Goal: Complete application form: Complete application form

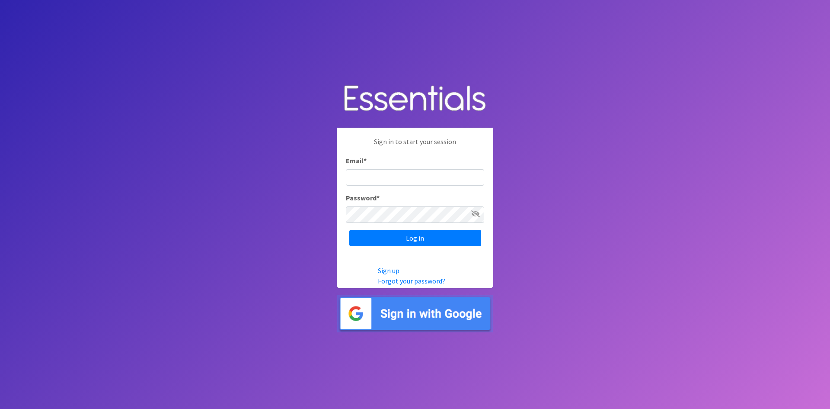
click at [368, 172] on input "Email *" at bounding box center [415, 177] width 138 height 16
type input "[EMAIL_ADDRESS][PERSON_NAME][DOMAIN_NAME]"
click at [473, 211] on icon at bounding box center [475, 213] width 9 height 7
click at [401, 237] on input "Log in" at bounding box center [415, 238] width 132 height 16
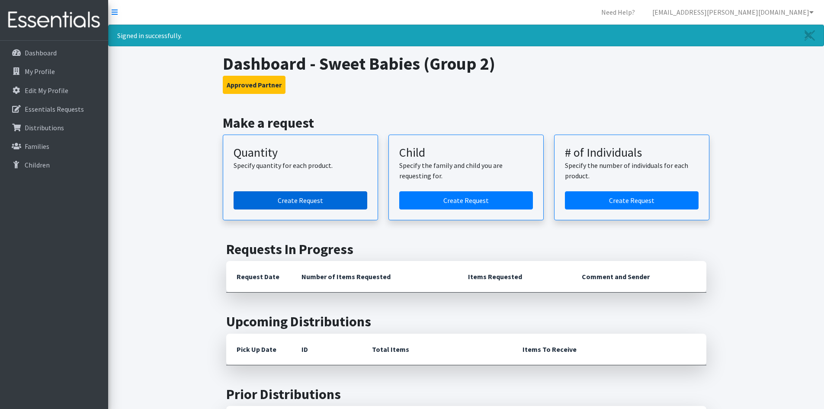
click at [313, 196] on link "Create Request" at bounding box center [301, 200] width 134 height 18
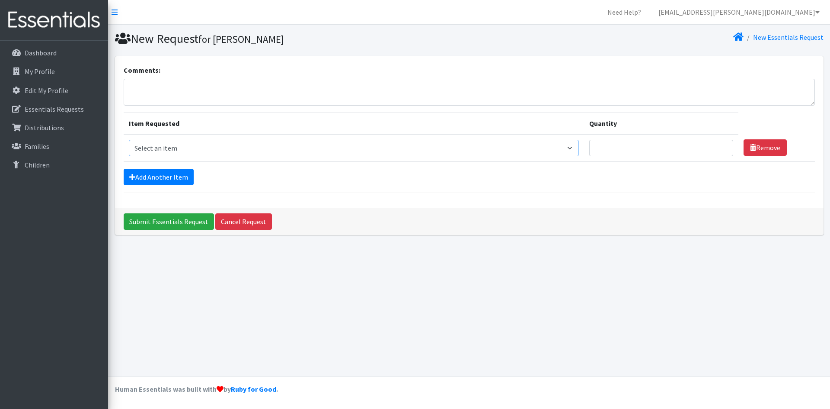
click at [576, 147] on select "Select an item Period Supplies: Mixed Kits (order by bag) Applicator-free tampo…" at bounding box center [354, 148] width 450 height 16
select select "1096"
click at [129, 140] on select "Select an item Period Supplies: Mixed Kits (order by bag) Applicator-free tampo…" at bounding box center [354, 148] width 450 height 16
click at [671, 153] on input "Quantity" at bounding box center [661, 148] width 144 height 16
type input "150"
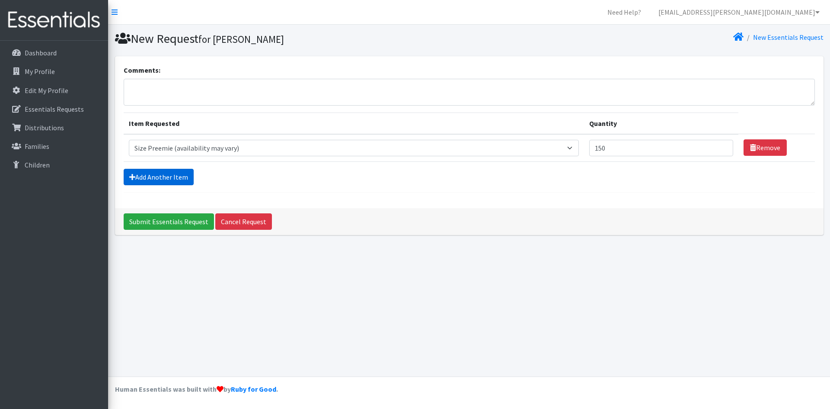
click at [169, 176] on link "Add Another Item" at bounding box center [159, 177] width 70 height 16
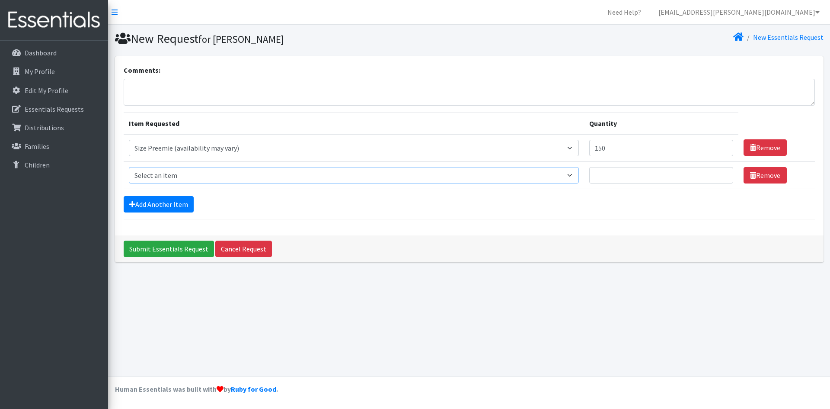
click at [174, 173] on select "Select an item Period Supplies: Mixed Kits (order by bag) Applicator-free tampo…" at bounding box center [354, 175] width 450 height 16
select select "1095"
click at [129, 167] on select "Select an item Period Supplies: Mixed Kits (order by bag) Applicator-free tampo…" at bounding box center [354, 175] width 450 height 16
click at [649, 174] on input "Quantity" at bounding box center [661, 175] width 144 height 16
type input "4100"
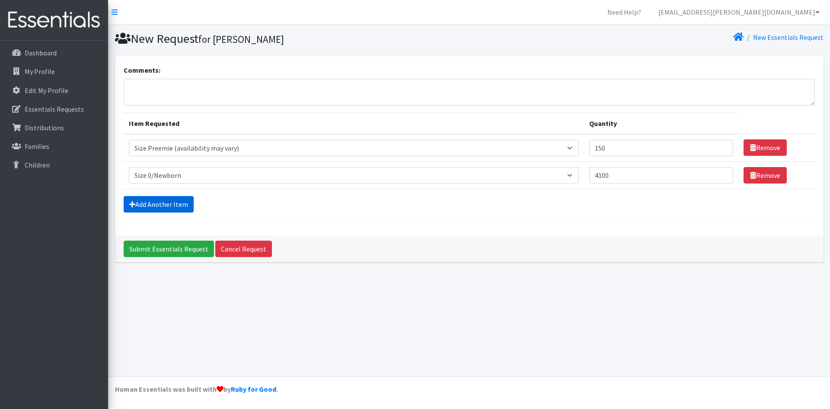
click at [188, 202] on link "Add Another Item" at bounding box center [159, 204] width 70 height 16
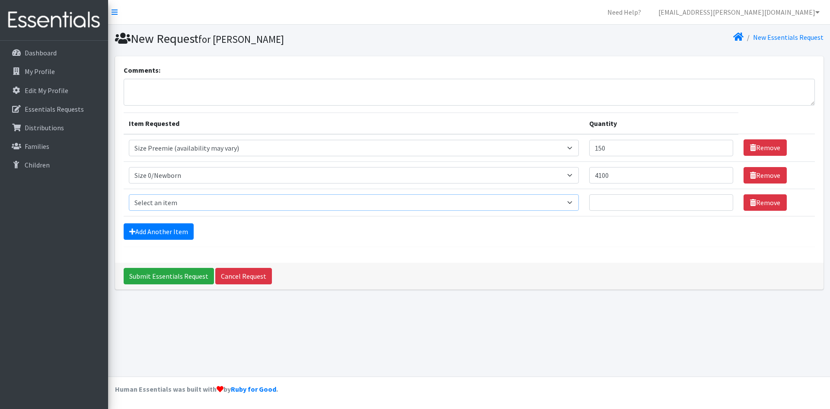
click at [185, 201] on select "Select an item Period Supplies: Mixed Kits (order by bag) Applicator-free tampo…" at bounding box center [354, 202] width 450 height 16
select select "1090"
click at [129, 194] on select "Select an item Period Supplies: Mixed Kits (order by bag) Applicator-free tampo…" at bounding box center [354, 202] width 450 height 16
click at [614, 203] on input "Quantity" at bounding box center [661, 202] width 144 height 16
type input "6100"
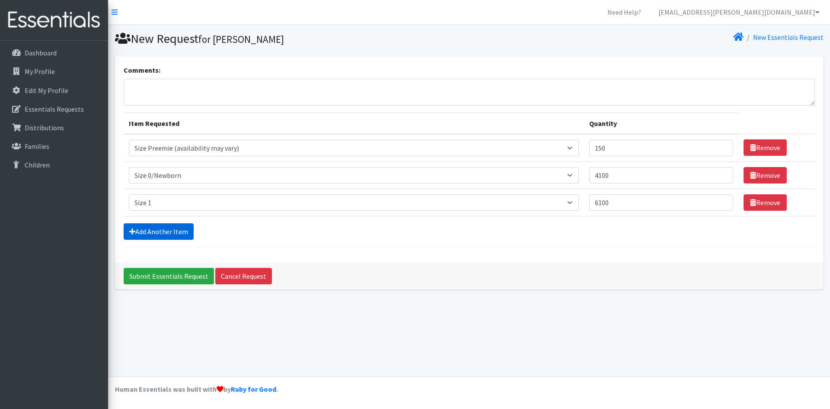
click at [163, 230] on link "Add Another Item" at bounding box center [159, 231] width 70 height 16
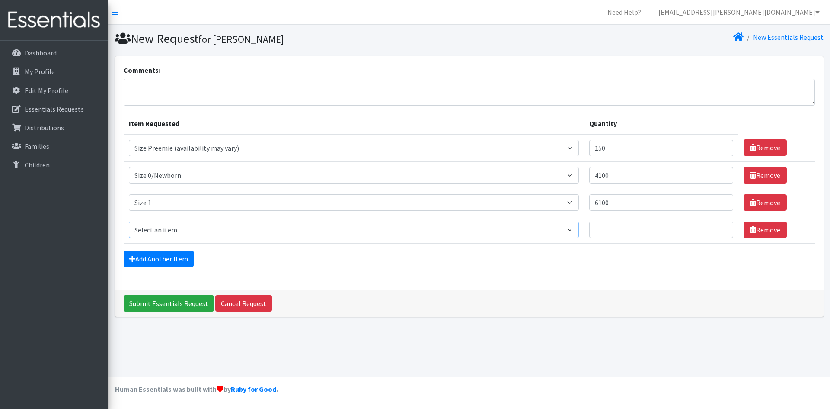
click at [163, 230] on select "Select an item Period Supplies: Mixed Kits (order by bag) Applicator-free tampo…" at bounding box center [354, 229] width 450 height 16
select select "1091"
click at [129, 221] on select "Select an item Period Supplies: Mixed Kits (order by bag) Applicator-free tampo…" at bounding box center [354, 229] width 450 height 16
click at [617, 229] on input "Quantity" at bounding box center [661, 229] width 144 height 16
type input "50"
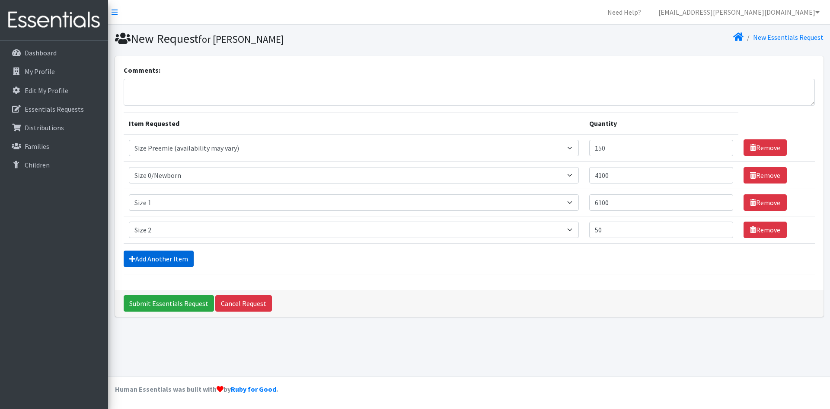
click at [177, 257] on link "Add Another Item" at bounding box center [159, 258] width 70 height 16
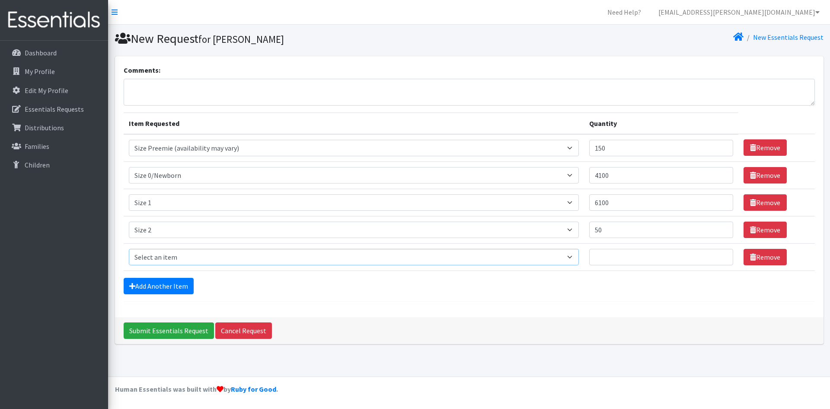
click at [177, 257] on select "Select an item Period Supplies: Mixed Kits (order by bag) Applicator-free tampo…" at bounding box center [354, 257] width 450 height 16
select select "1098"
click at [129, 249] on select "Select an item Period Supplies: Mixed Kits (order by bag) Applicator-free tampo…" at bounding box center [354, 257] width 450 height 16
click at [603, 257] on input "Quantity" at bounding box center [661, 257] width 144 height 16
type input "150"
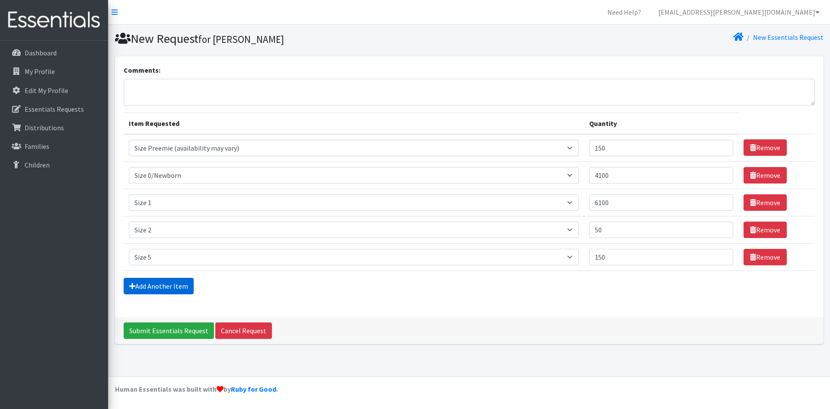
click at [161, 287] on link "Add Another Item" at bounding box center [159, 286] width 70 height 16
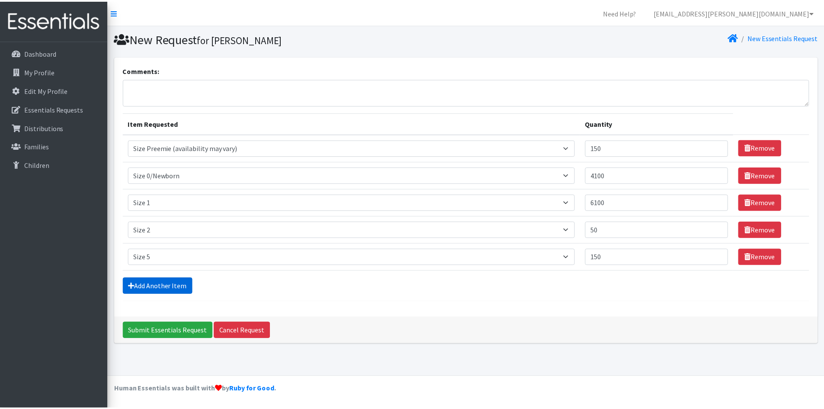
scroll to position [2, 0]
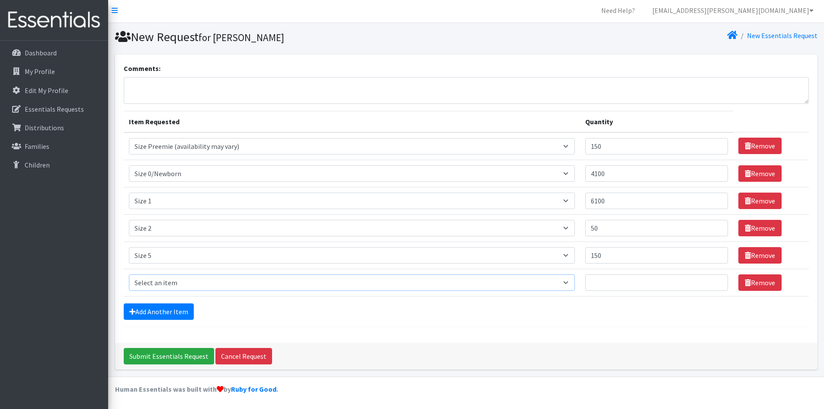
click at [161, 281] on select "Select an item Period Supplies: Mixed Kits (order by bag) Applicator-free tampo…" at bounding box center [352, 282] width 446 height 16
select select "1100"
click at [129, 274] on select "Select an item Period Supplies: Mixed Kits (order by bag) Applicator-free tampo…" at bounding box center [352, 282] width 446 height 16
click at [601, 281] on input "Quantity" at bounding box center [656, 282] width 143 height 16
type input "150"
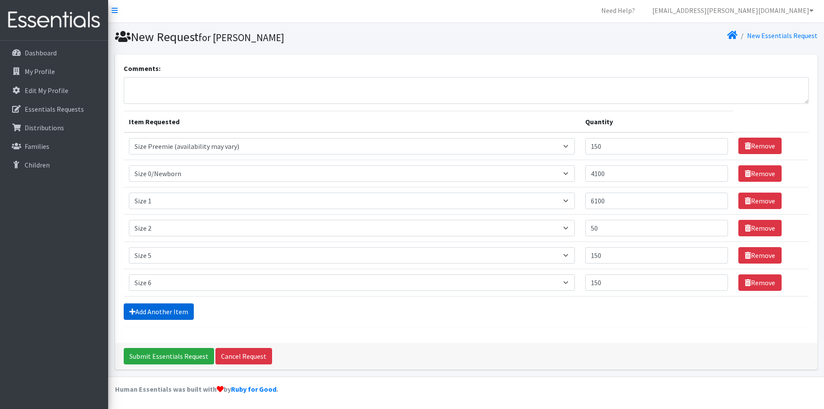
click at [179, 307] on link "Add Another Item" at bounding box center [159, 311] width 70 height 16
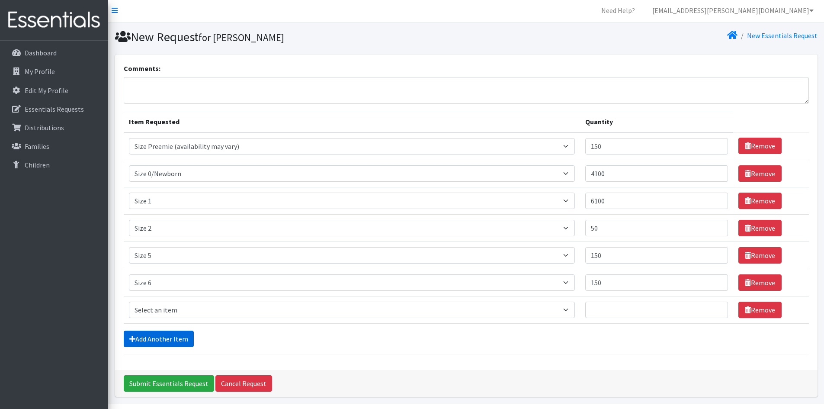
scroll to position [29, 0]
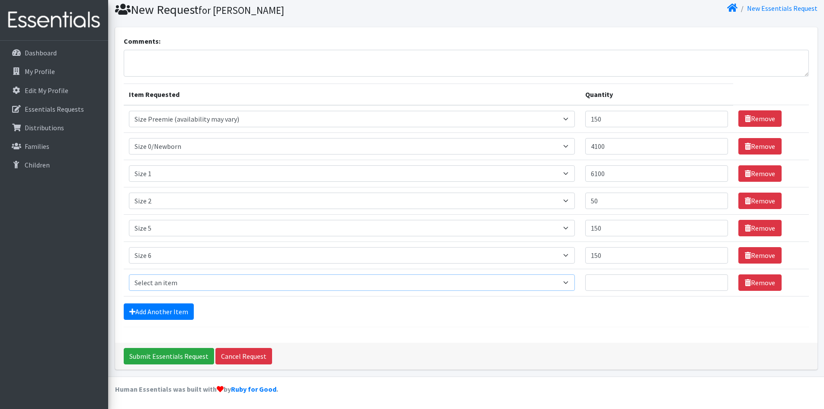
click at [159, 280] on select "Select an item Period Supplies: Mixed Kits (order by bag) Applicator-free tampo…" at bounding box center [352, 282] width 446 height 16
select select "6073"
click at [129, 274] on select "Select an item Period Supplies: Mixed Kits (order by bag) Applicator-free tampo…" at bounding box center [352, 282] width 446 height 16
click at [622, 280] on input "Quantity" at bounding box center [656, 282] width 143 height 16
type input "100"
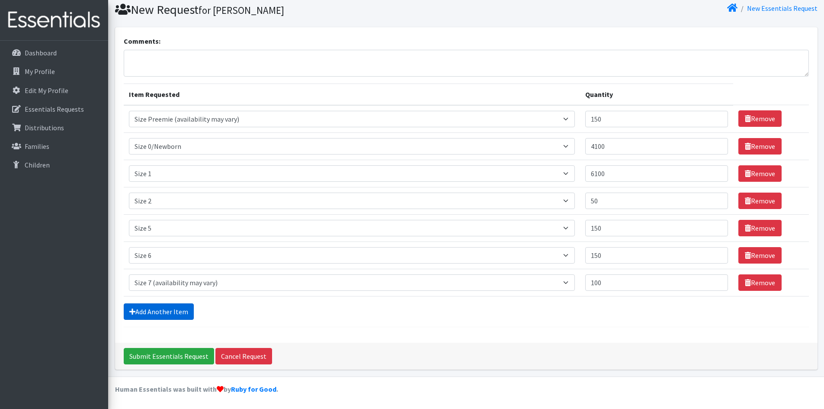
click at [166, 314] on link "Add Another Item" at bounding box center [159, 311] width 70 height 16
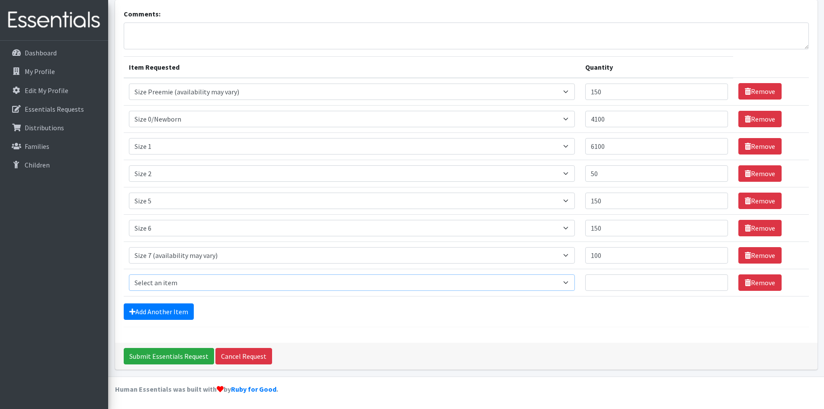
click at [164, 283] on select "Select an item Period Supplies: Mixed Kits (order by bag) Applicator-free tampo…" at bounding box center [352, 282] width 446 height 16
select select "1093"
click at [129, 274] on select "Select an item Period Supplies: Mixed Kits (order by bag) Applicator-free tampo…" at bounding box center [352, 282] width 446 height 16
click at [621, 285] on input "Quantity" at bounding box center [656, 282] width 143 height 16
type input "50"
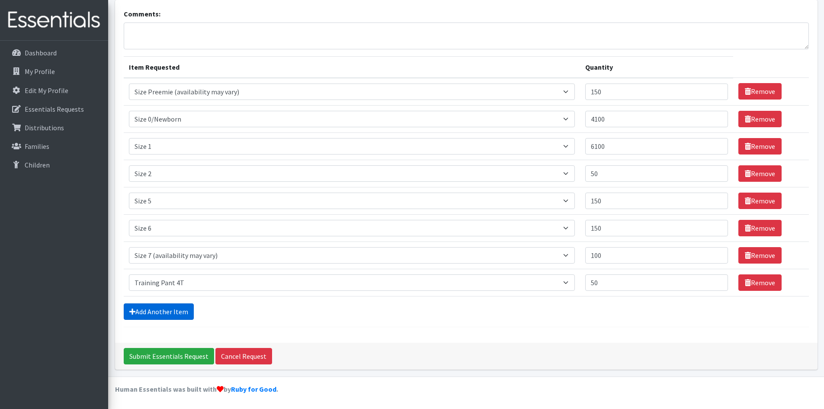
click at [161, 309] on link "Add Another Item" at bounding box center [159, 311] width 70 height 16
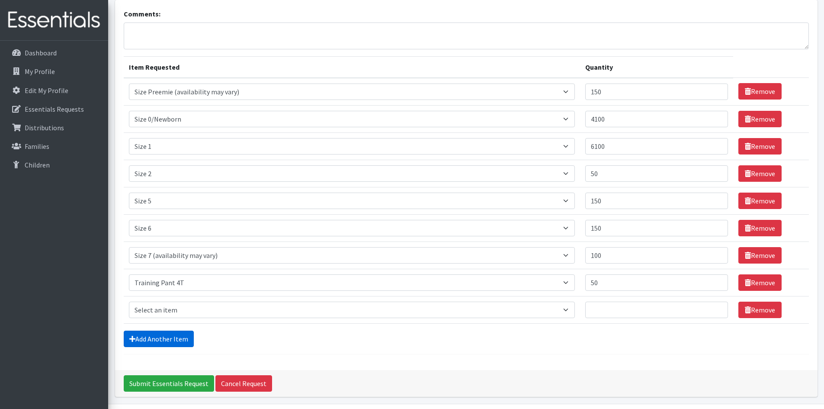
scroll to position [83, 0]
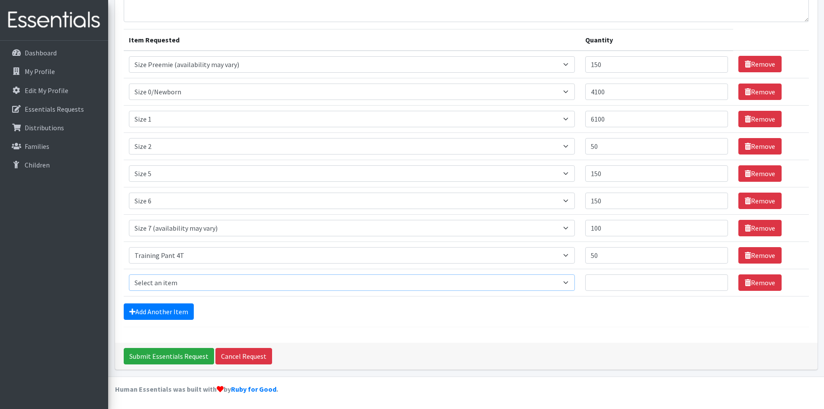
click at [166, 285] on select "Select an item Period Supplies: Mixed Kits (order by bag) Applicator-free tampo…" at bounding box center [352, 282] width 446 height 16
select select "8796"
click at [129, 274] on select "Select an item Period Supplies: Mixed Kits (order by bag) Applicator-free tampo…" at bounding box center [352, 282] width 446 height 16
click at [608, 281] on input "Quantity" at bounding box center [656, 282] width 143 height 16
type input "2"
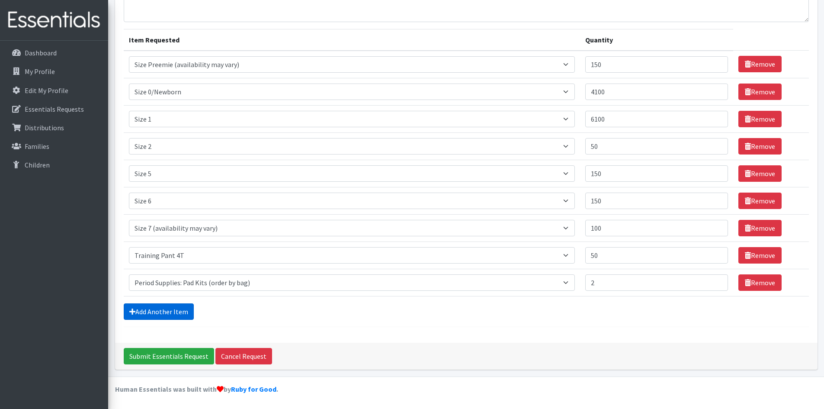
click at [148, 310] on link "Add Another Item" at bounding box center [159, 311] width 70 height 16
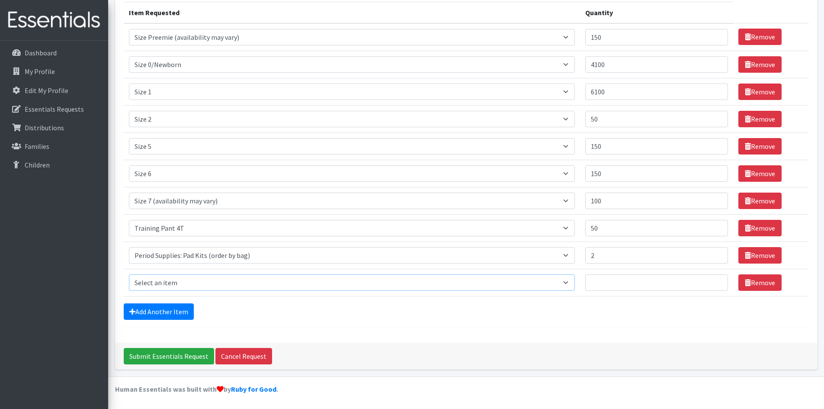
click at [161, 280] on select "Select an item Period Supplies: Mixed Kits (order by bag) Applicator-free tampo…" at bounding box center [352, 282] width 446 height 16
select select "8798"
click at [129, 274] on select "Select an item Period Supplies: Mixed Kits (order by bag) Applicator-free tampo…" at bounding box center [352, 282] width 446 height 16
click at [612, 282] on input "Quantity" at bounding box center [656, 282] width 143 height 16
type input "2"
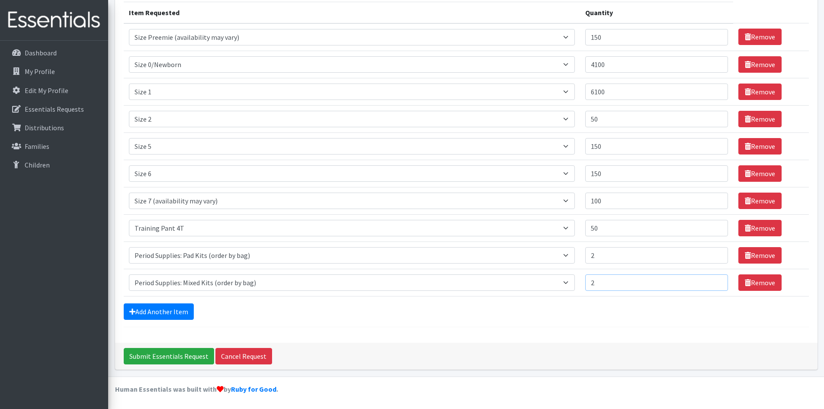
click at [124, 348] on input "Submit Essentials Request" at bounding box center [169, 356] width 90 height 16
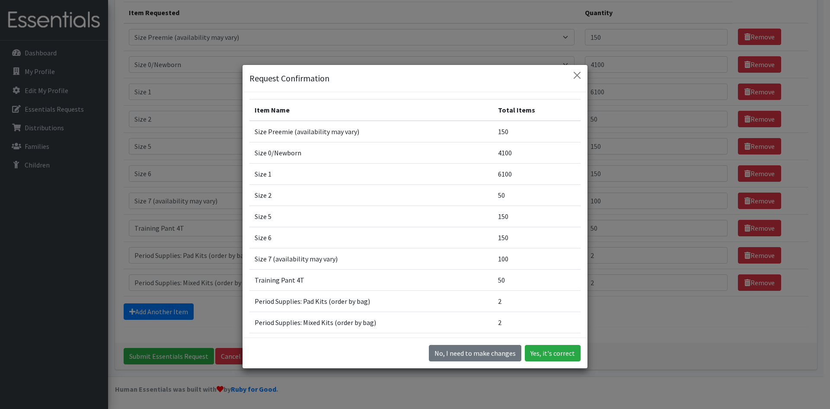
click at [515, 259] on td "100" at bounding box center [537, 258] width 88 height 21
click at [546, 351] on button "Yes, it's correct" at bounding box center [553, 353] width 56 height 16
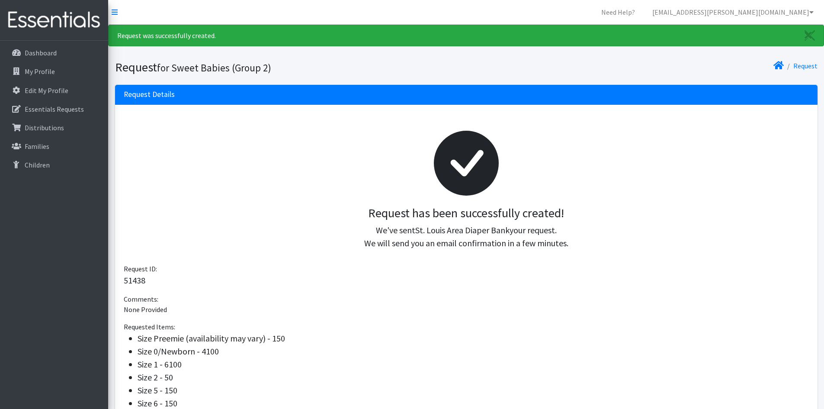
click at [630, 85] on div "Request Details" at bounding box center [466, 95] width 702 height 20
click at [45, 125] on p "Distributions" at bounding box center [44, 127] width 39 height 9
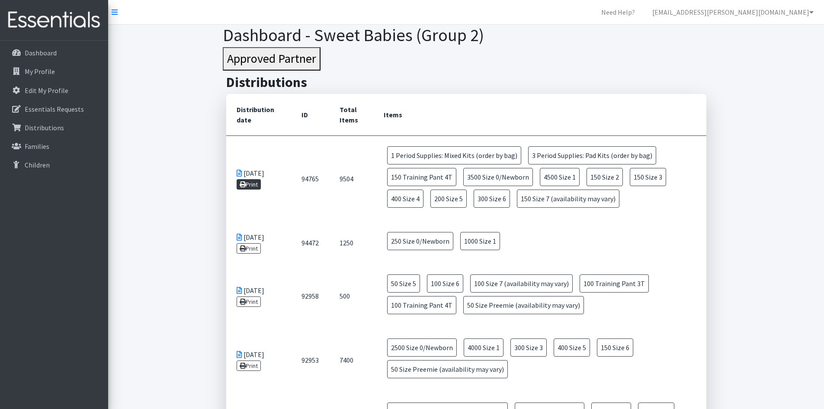
click at [256, 186] on link "Print" at bounding box center [249, 184] width 25 height 10
